Goal: Navigation & Orientation: Find specific page/section

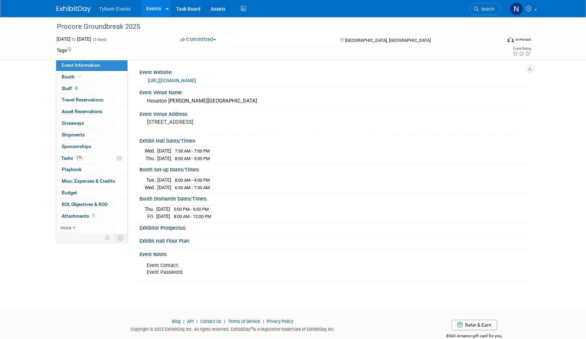
click at [153, 9] on link "Events" at bounding box center [153, 8] width 25 height 17
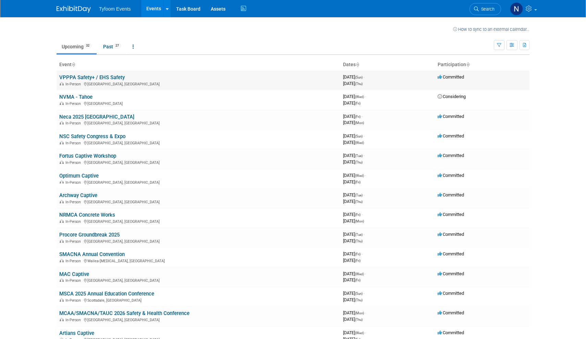
click at [110, 76] on link "VPPPA Safety+ / EHS Safety" at bounding box center [91, 77] width 65 height 6
click at [186, 10] on link "Task Board" at bounding box center [188, 8] width 35 height 17
click at [87, 114] on link "Neca 2025 [GEOGRAPHIC_DATA]" at bounding box center [96, 117] width 75 height 6
click at [97, 155] on link "Fortus Captive Workshop" at bounding box center [87, 156] width 57 height 6
click at [89, 173] on link "Optimum Captive" at bounding box center [78, 176] width 39 height 6
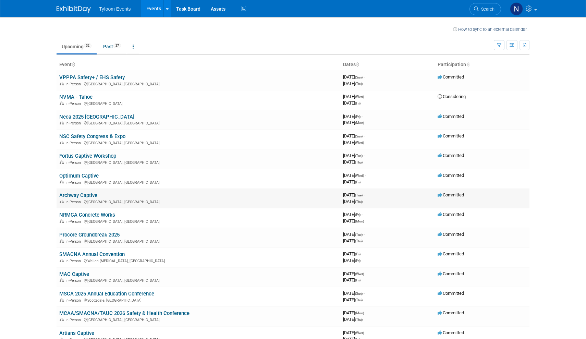
click at [90, 192] on link "Archway Captive" at bounding box center [78, 195] width 38 height 6
click at [108, 212] on link "NRMCA Concrete Works" at bounding box center [87, 215] width 56 height 6
click at [105, 232] on link "Procore Groundbreak 2025" at bounding box center [89, 235] width 60 height 6
click at [120, 251] on link "SMACNA Annual Convention" at bounding box center [91, 254] width 65 height 6
click at [82, 271] on link "MAC Captive" at bounding box center [74, 274] width 30 height 6
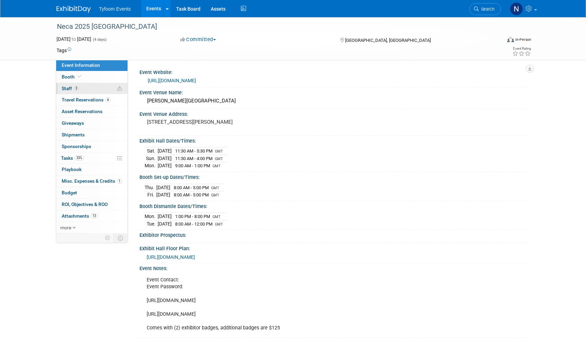
click at [78, 87] on span "3" at bounding box center [76, 88] width 5 height 5
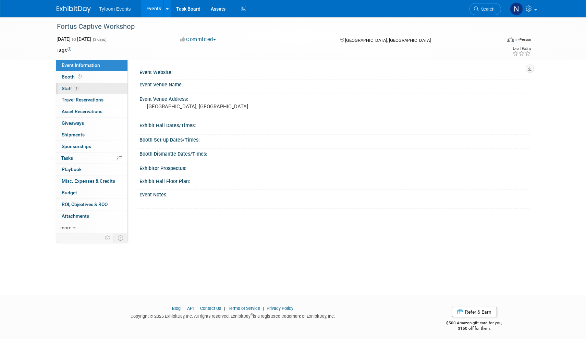
click at [88, 89] on link "1 Staff 1" at bounding box center [91, 88] width 71 height 11
click at [81, 86] on link "1 Staff 1" at bounding box center [91, 88] width 71 height 11
click at [87, 90] on link "1 Staff 1" at bounding box center [91, 88] width 71 height 11
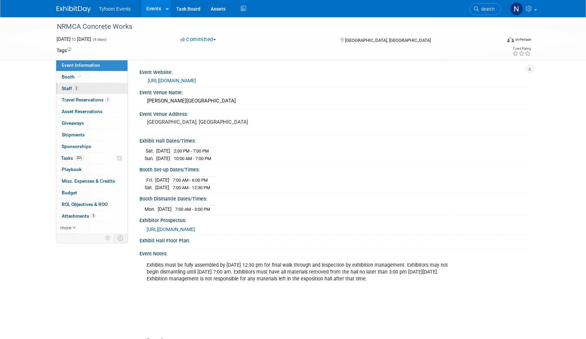
click at [95, 87] on link "2 Staff 2" at bounding box center [91, 88] width 71 height 11
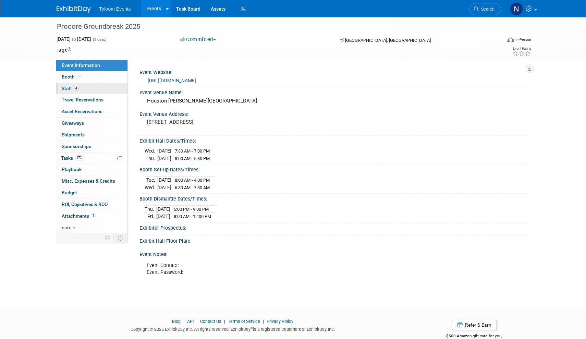
click at [94, 85] on link "4 Staff 4" at bounding box center [91, 88] width 71 height 11
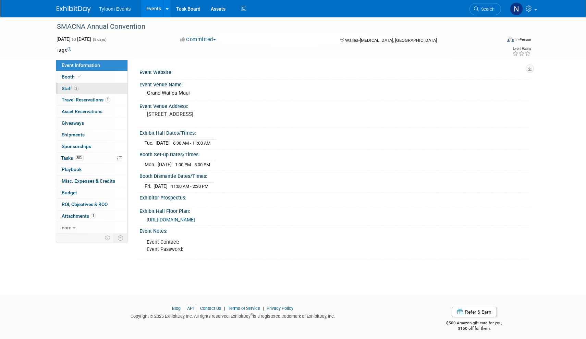
click at [98, 88] on link "2 Staff 2" at bounding box center [91, 88] width 71 height 11
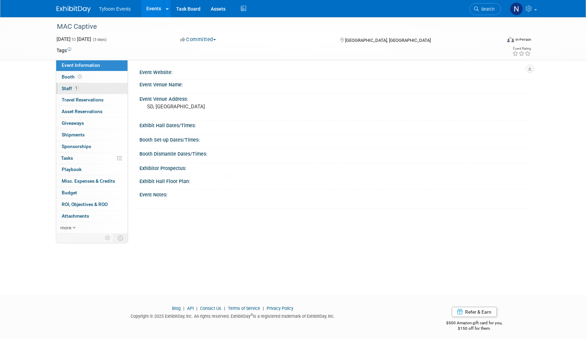
click at [101, 85] on link "1 Staff 1" at bounding box center [91, 88] width 71 height 11
